Goal: Task Accomplishment & Management: Use online tool/utility

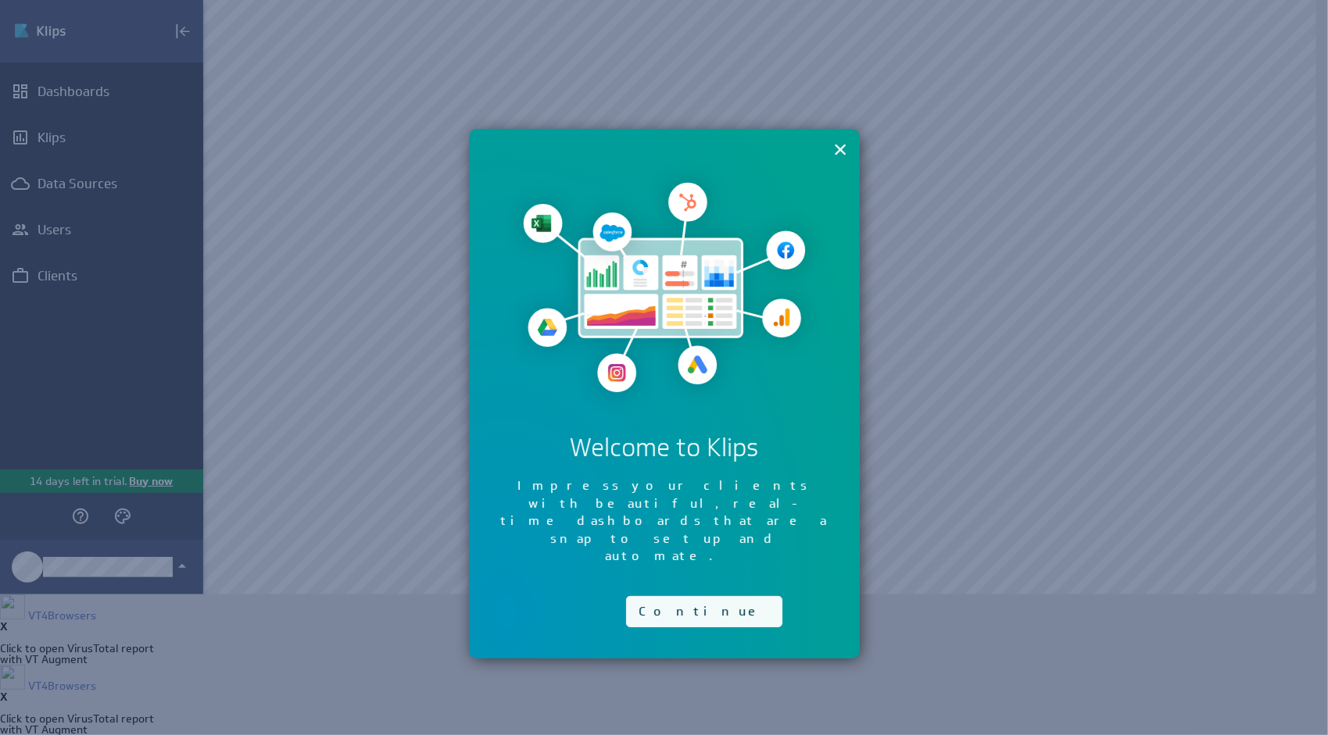
click at [655, 596] on button "Continue" at bounding box center [704, 611] width 156 height 31
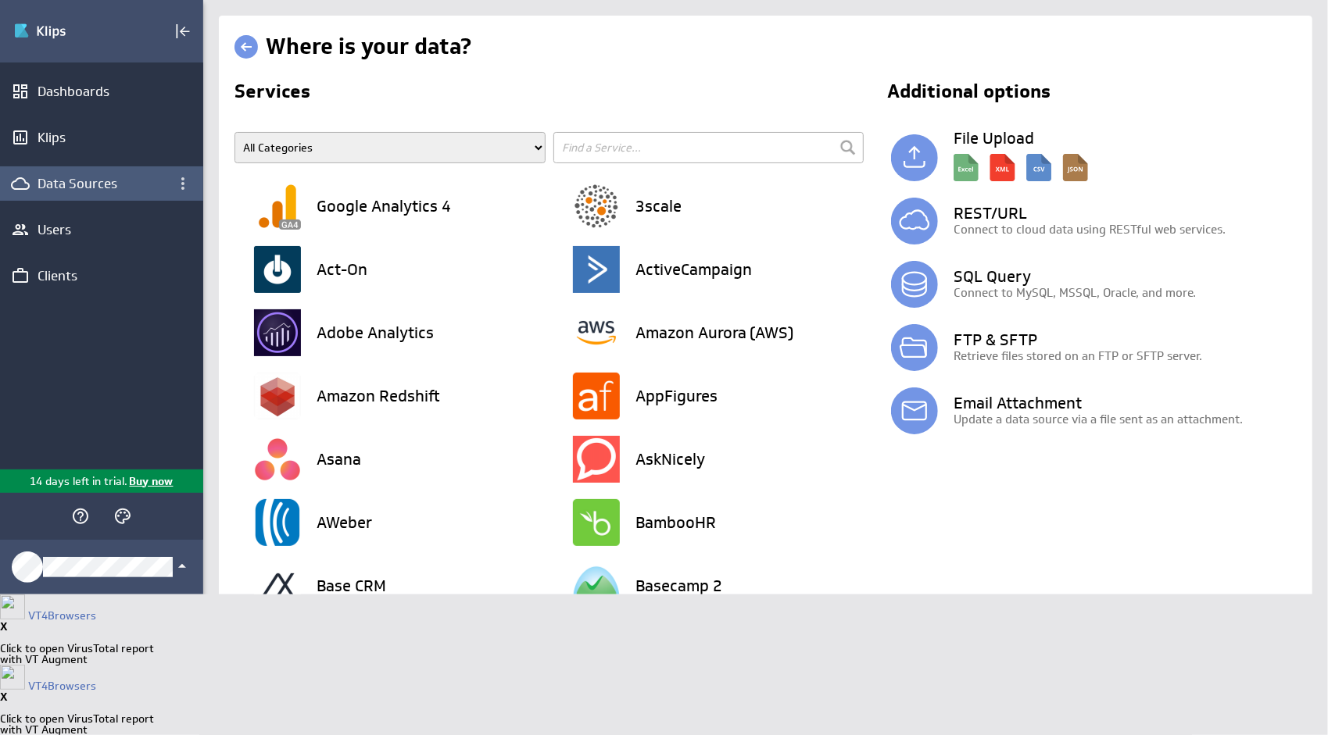
click at [94, 174] on div "Data Sources" at bounding box center [101, 183] width 203 height 34
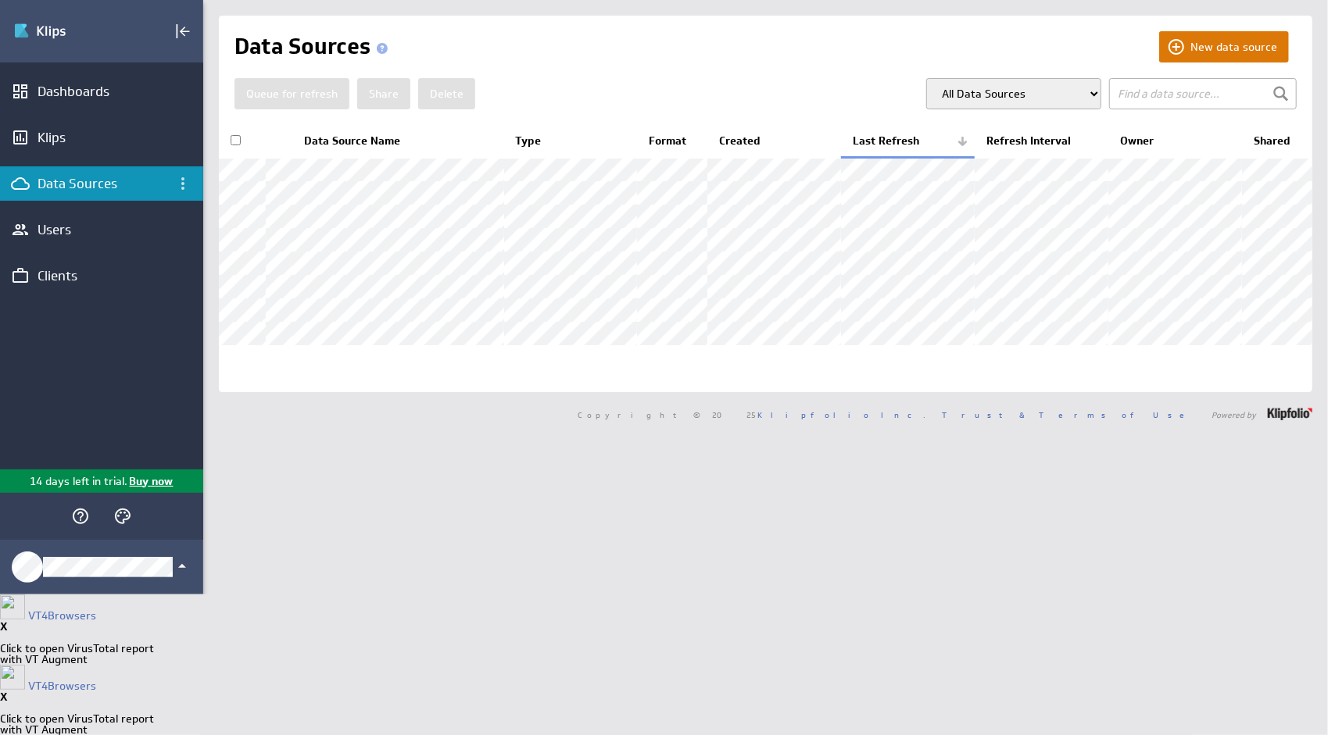
click at [1185, 38] on button "New data source" at bounding box center [1224, 46] width 130 height 31
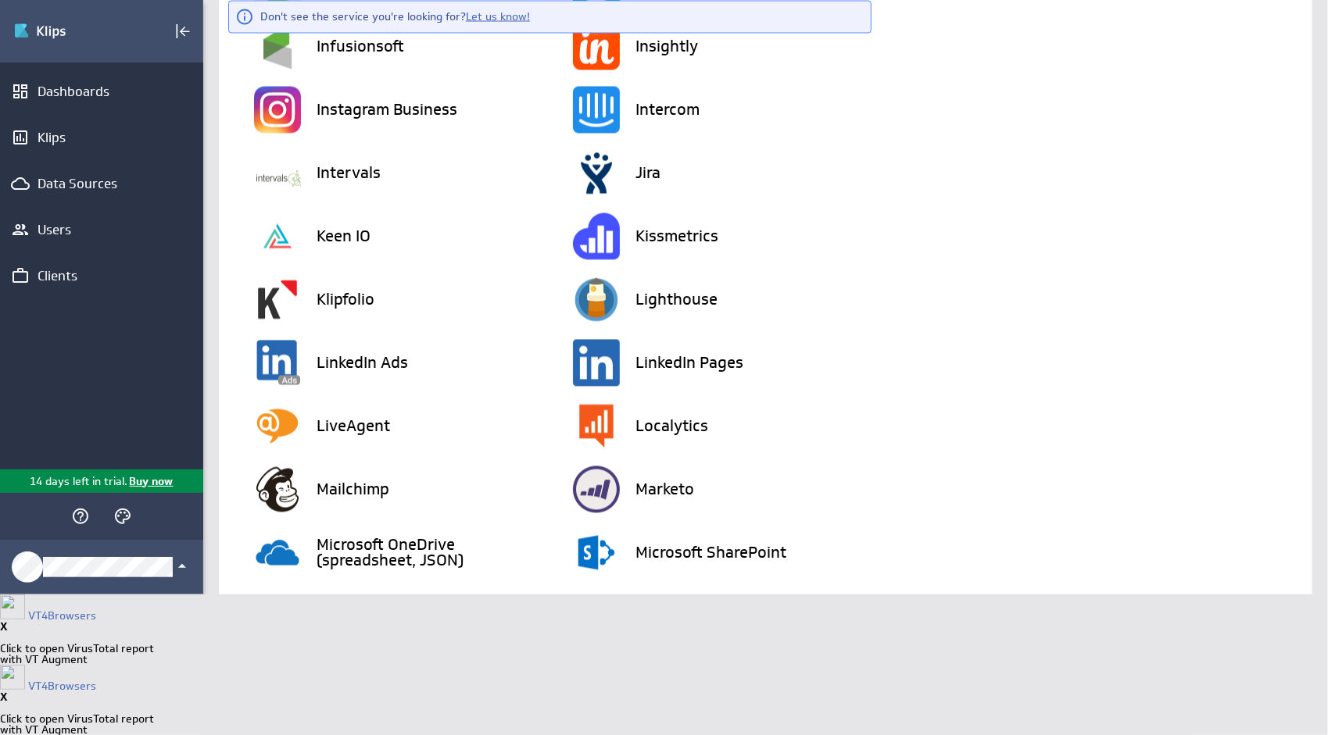
scroll to position [381, 0]
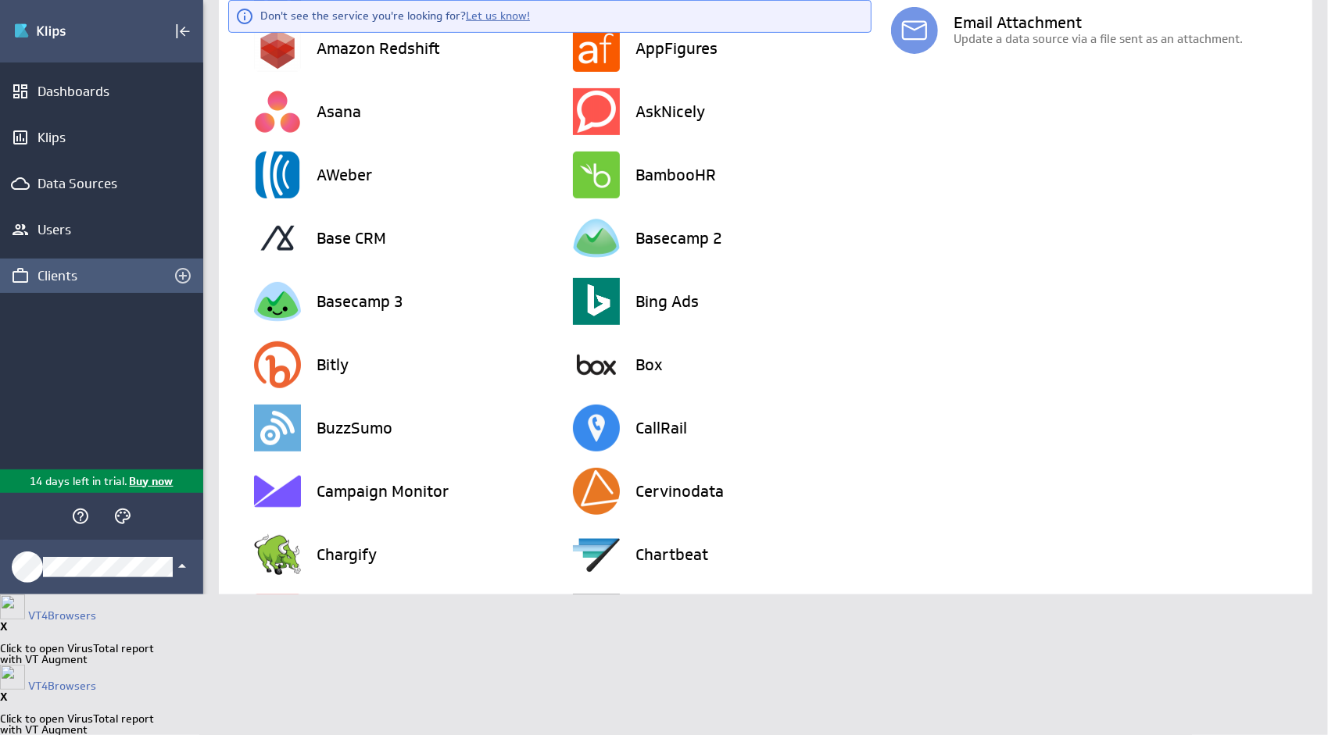
click at [50, 281] on div "Clients" at bounding box center [102, 275] width 128 height 17
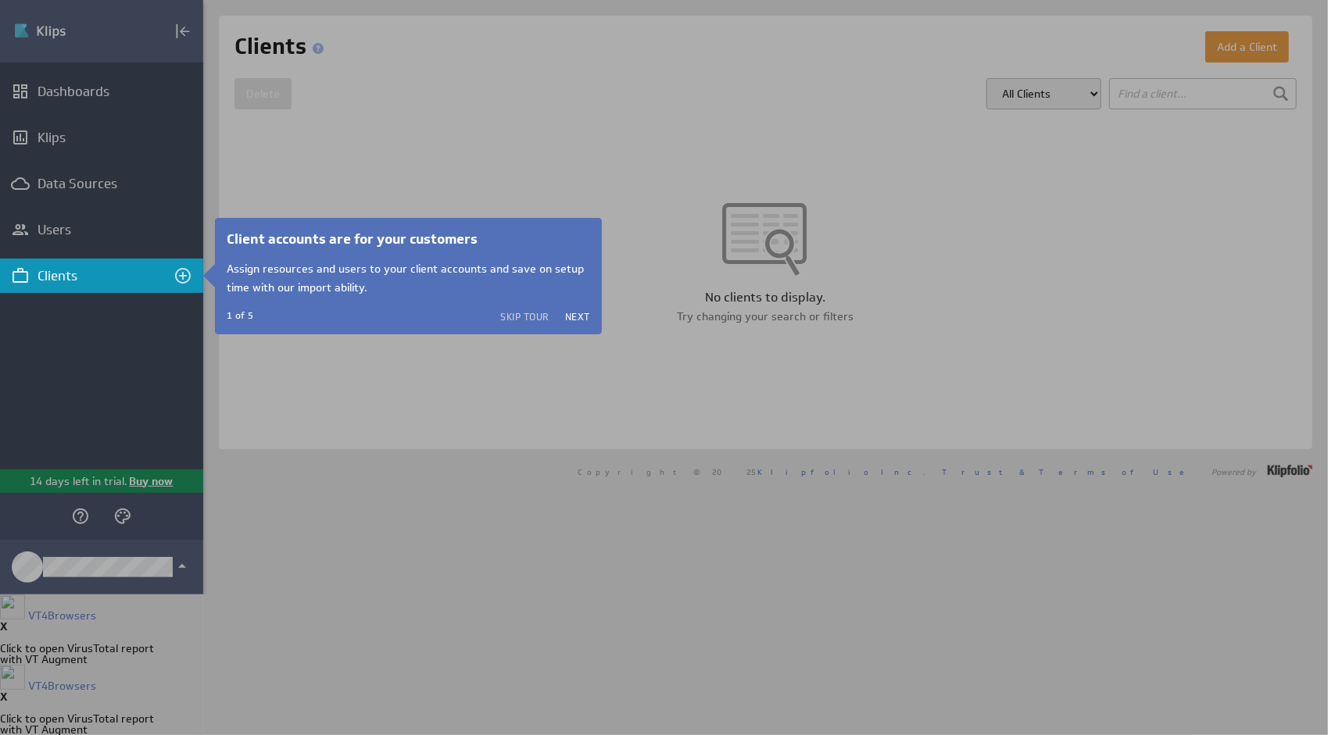
click at [1038, 96] on div at bounding box center [765, 367] width 1125 height 735
